Goal: Transaction & Acquisition: Purchase product/service

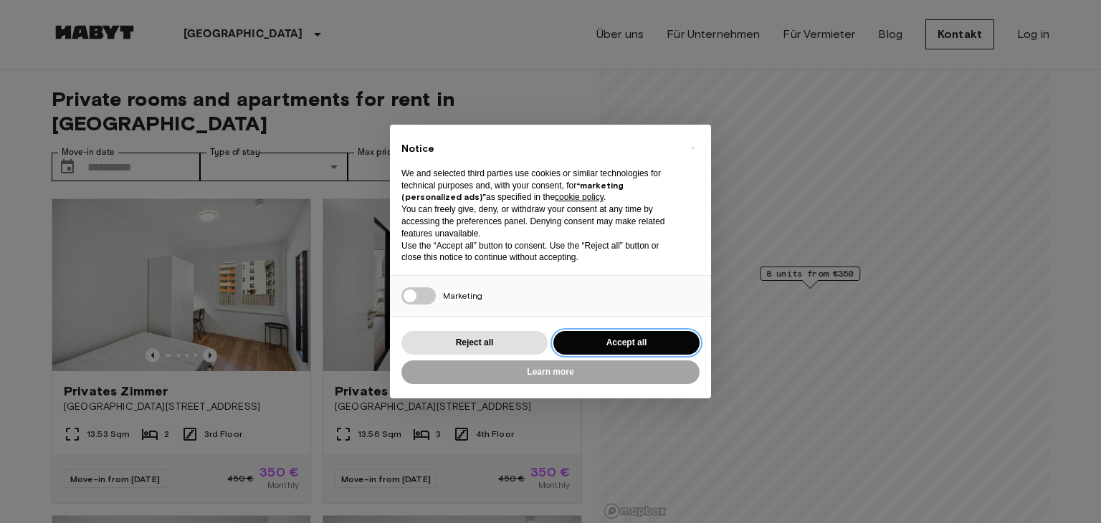
click at [602, 351] on button "Accept all" at bounding box center [627, 343] width 146 height 24
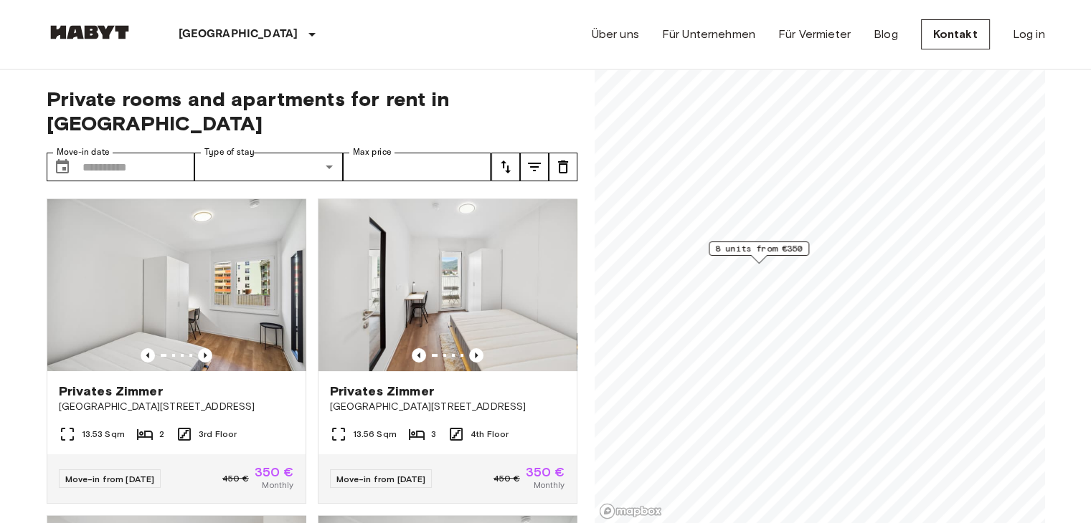
click at [526, 158] on icon "tune" at bounding box center [534, 166] width 17 height 17
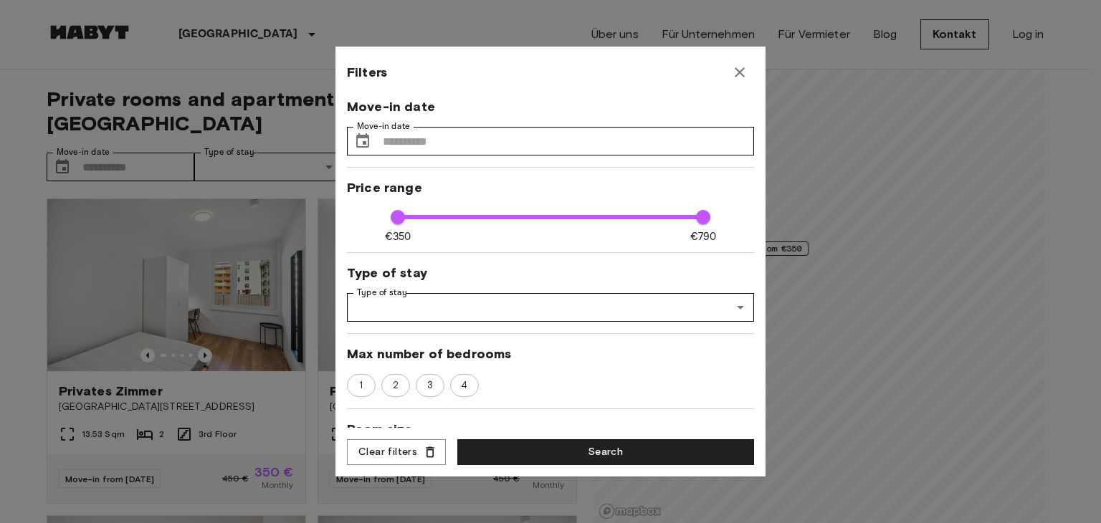
scroll to position [148, 0]
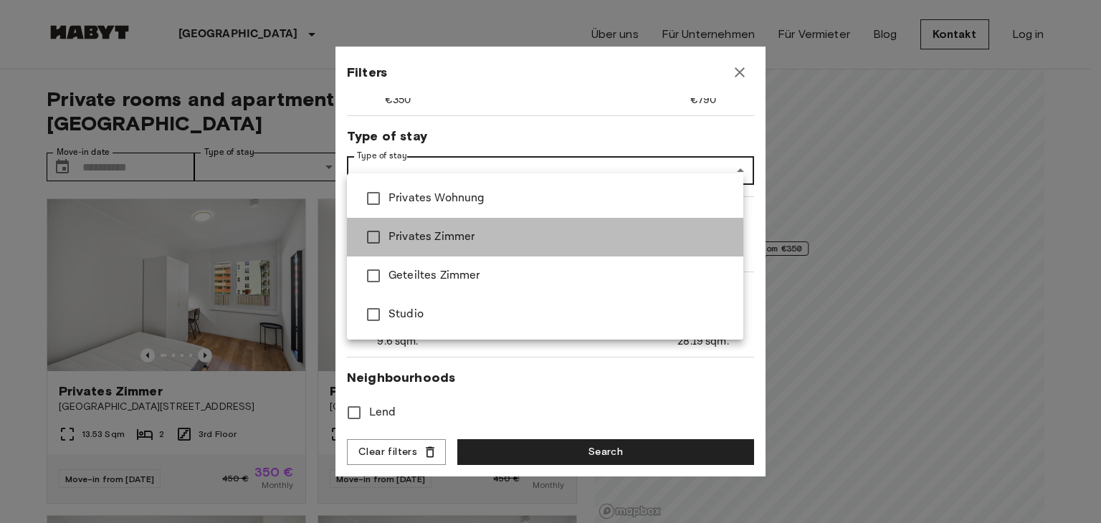
click at [462, 230] on span "Privates Zimmer" at bounding box center [560, 237] width 343 height 17
type input "**********"
type input "****"
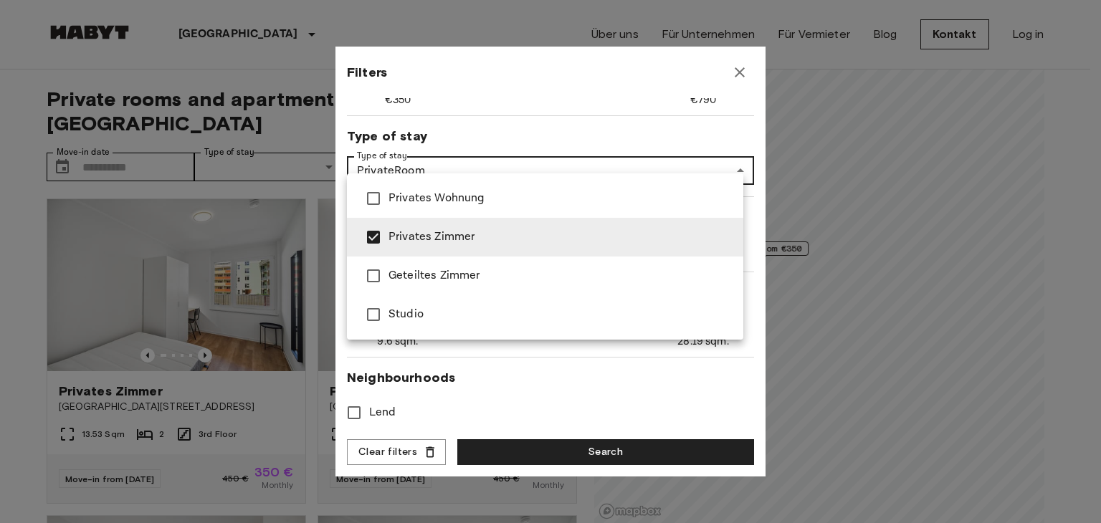
click at [449, 239] on span "Privates Zimmer" at bounding box center [560, 237] width 343 height 17
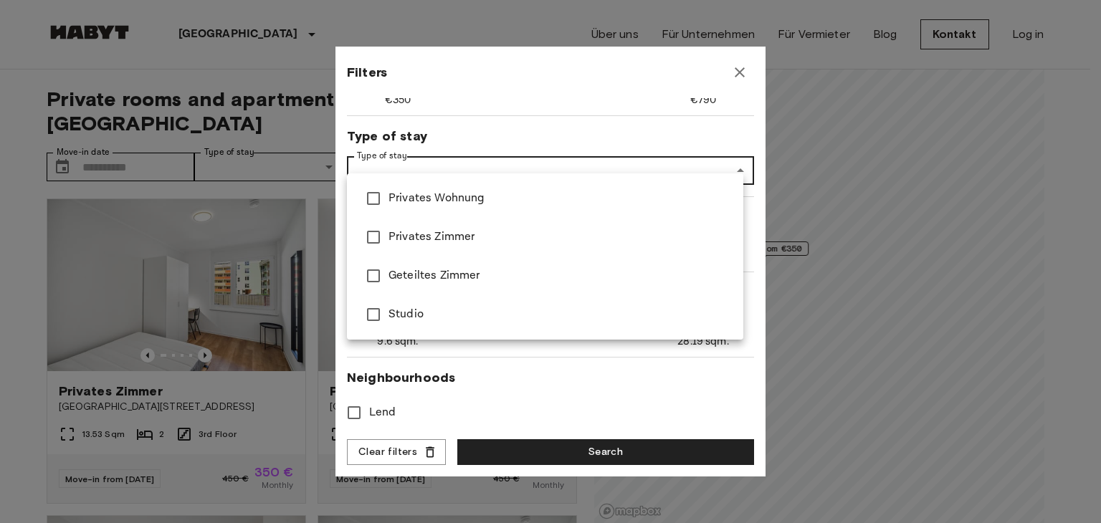
click at [716, 147] on div at bounding box center [550, 261] width 1101 height 523
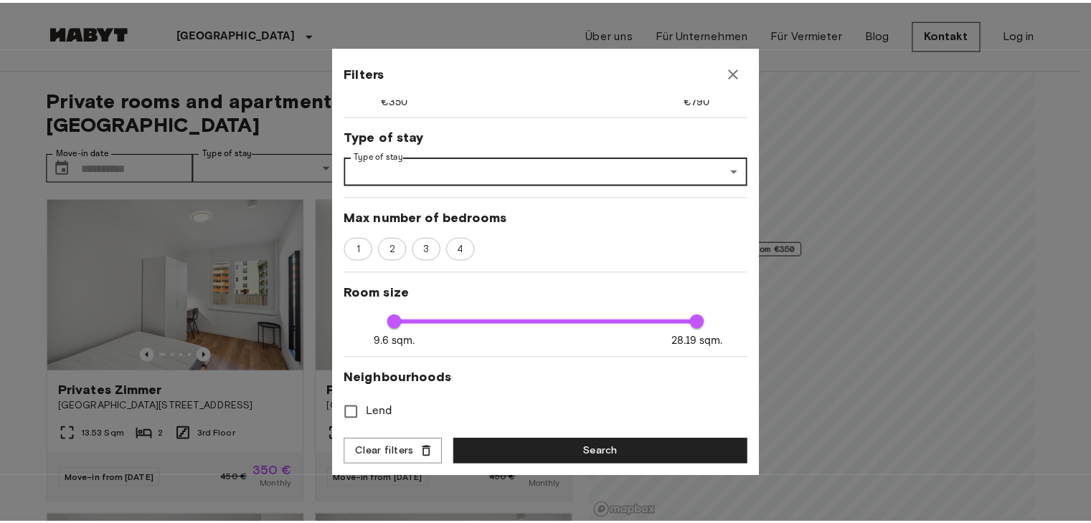
scroll to position [0, 0]
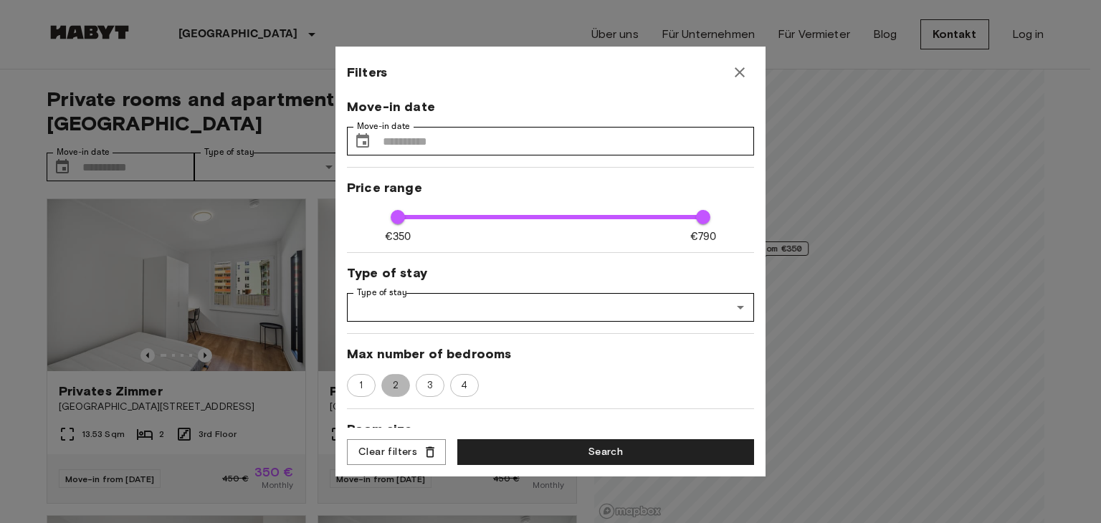
click at [402, 383] on span "2" at bounding box center [396, 386] width 22 height 14
type input "****"
click at [582, 460] on button "Search" at bounding box center [605, 453] width 297 height 27
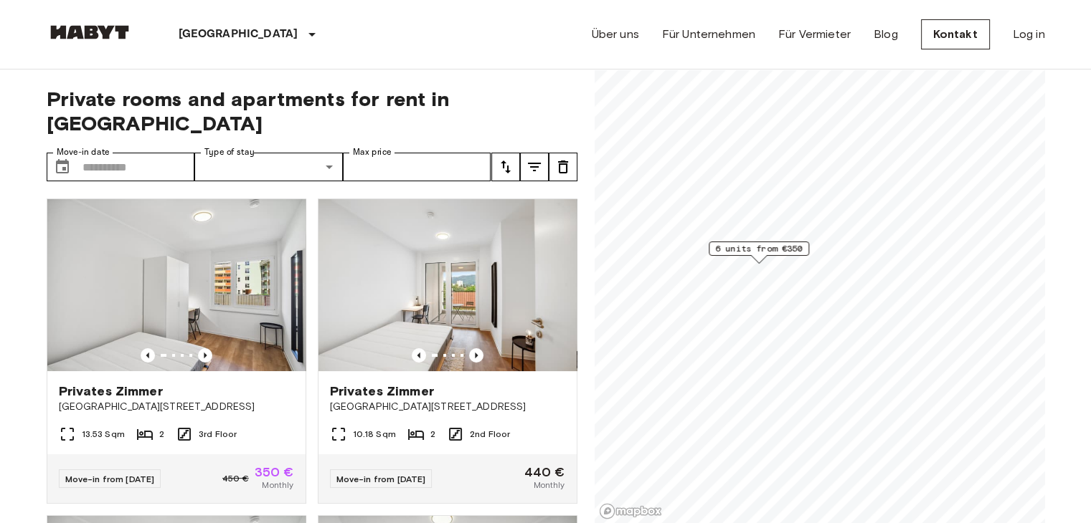
click at [782, 253] on span "6 units from €350" at bounding box center [758, 248] width 87 height 13
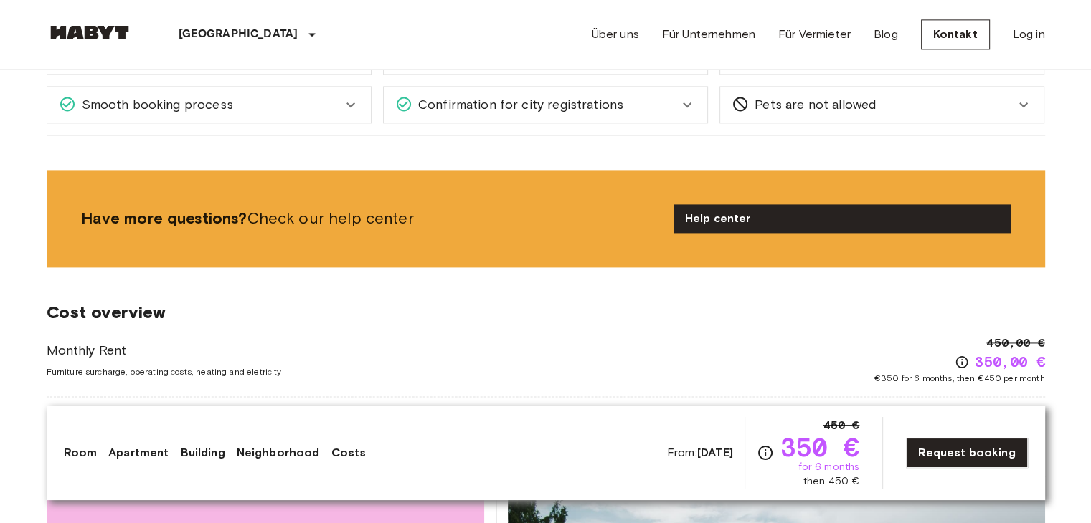
scroll to position [1853, 0]
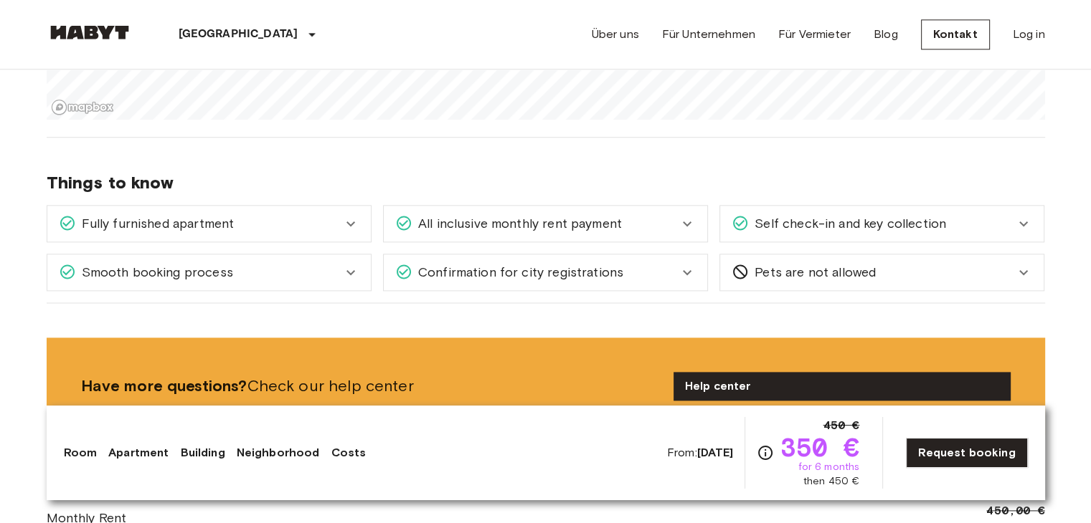
click at [343, 224] on icon at bounding box center [350, 223] width 17 height 17
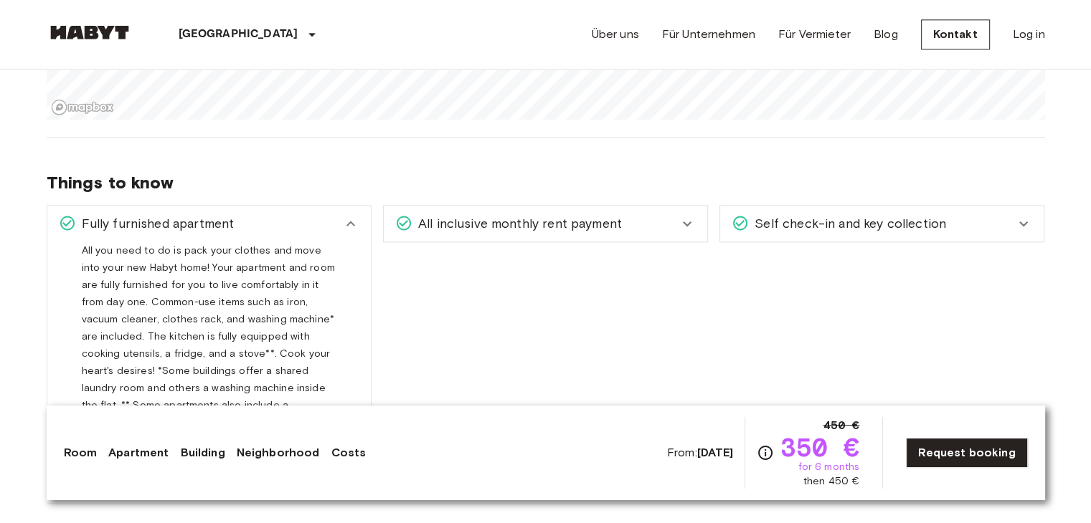
click at [343, 224] on icon at bounding box center [350, 223] width 17 height 17
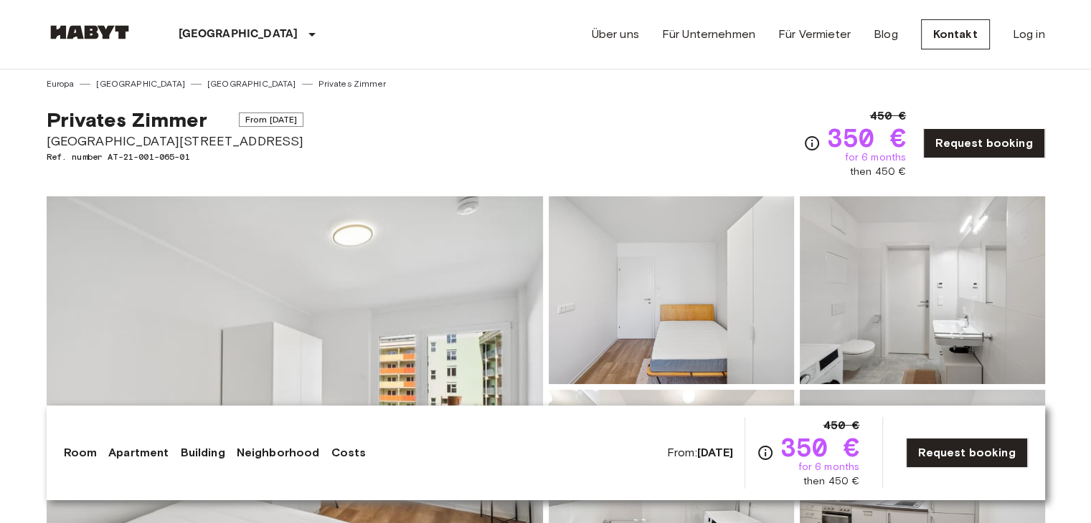
scroll to position [0, 0]
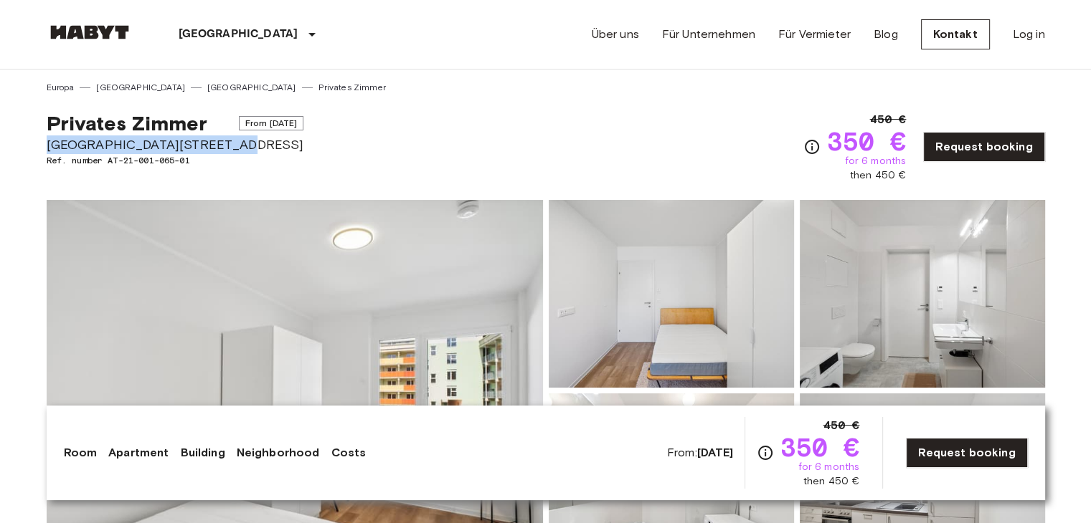
drag, startPoint x: 229, startPoint y: 141, endPoint x: 11, endPoint y: 143, distance: 217.3
copy span "[GEOGRAPHIC_DATA][STREET_ADDRESS]"
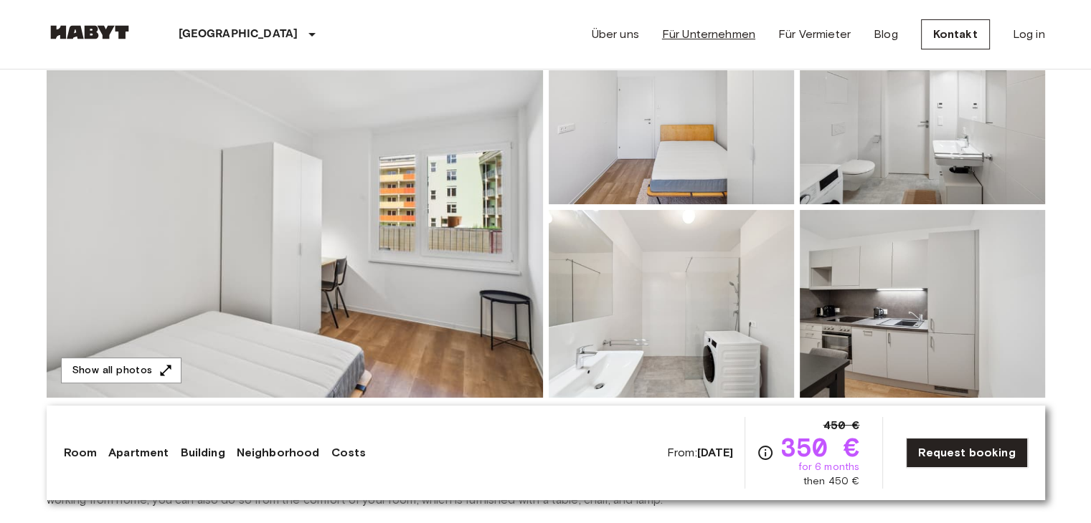
scroll to position [334, 0]
